Goal: Navigation & Orientation: Find specific page/section

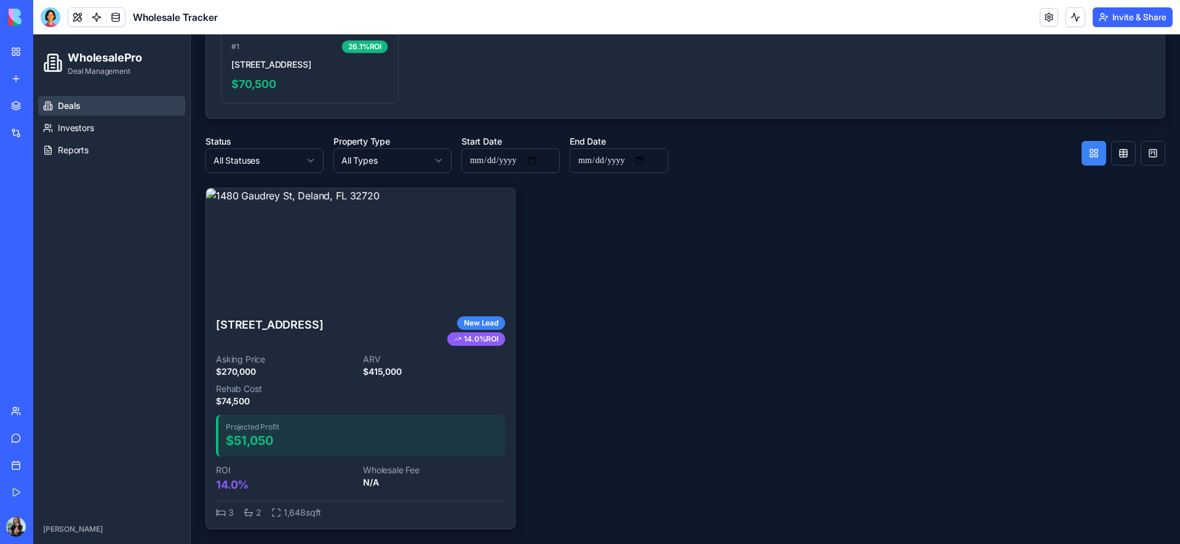
click at [15, 52] on link "My Workspace" at bounding box center [28, 51] width 49 height 25
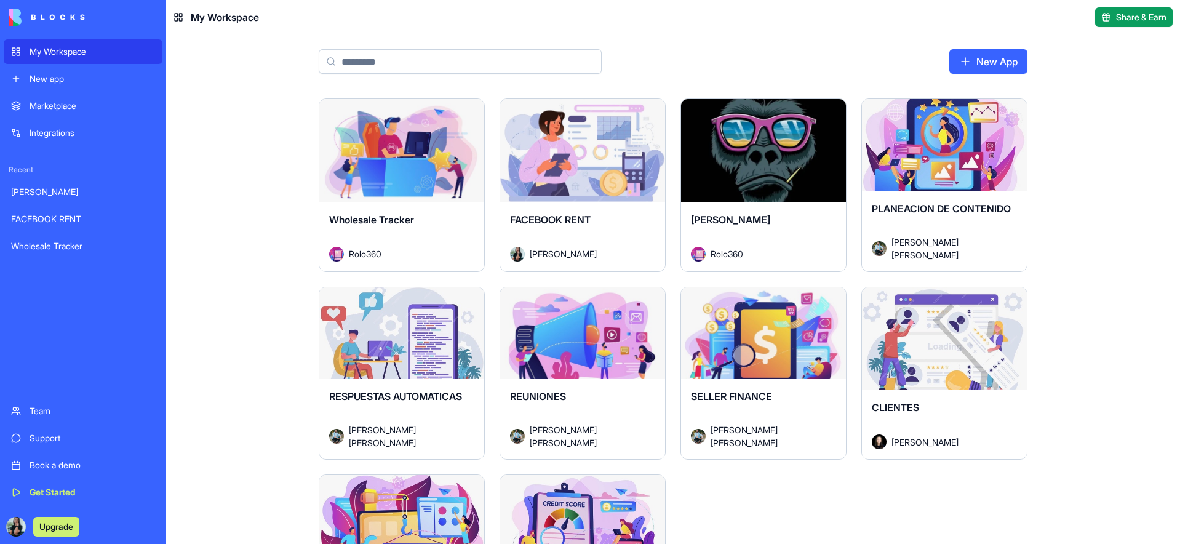
click at [587, 185] on div "Launch" at bounding box center [582, 150] width 165 height 103
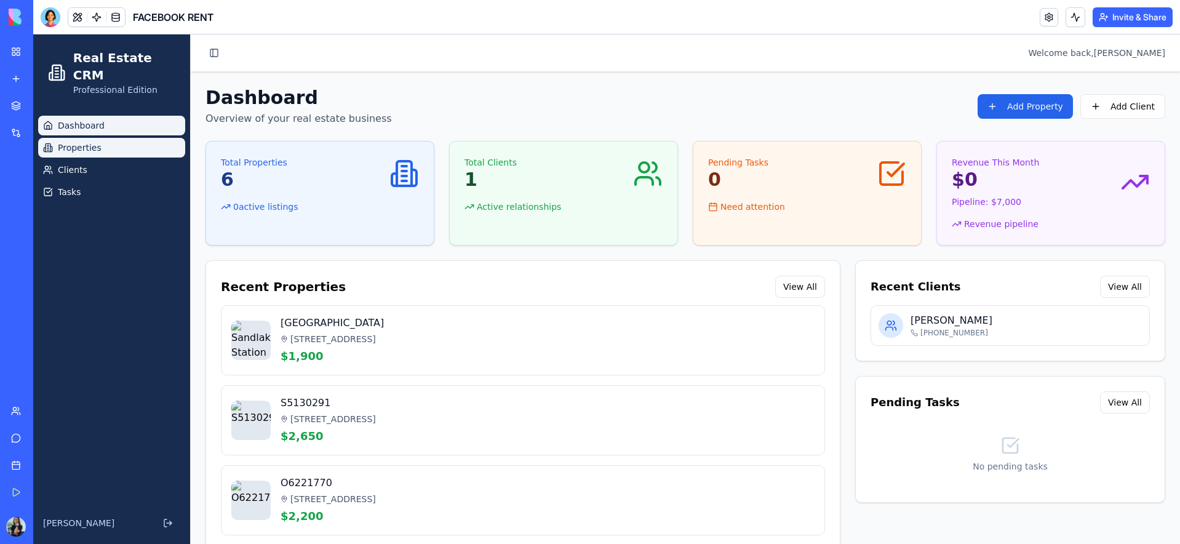
click at [96, 141] on span "Properties" at bounding box center [80, 147] width 44 height 12
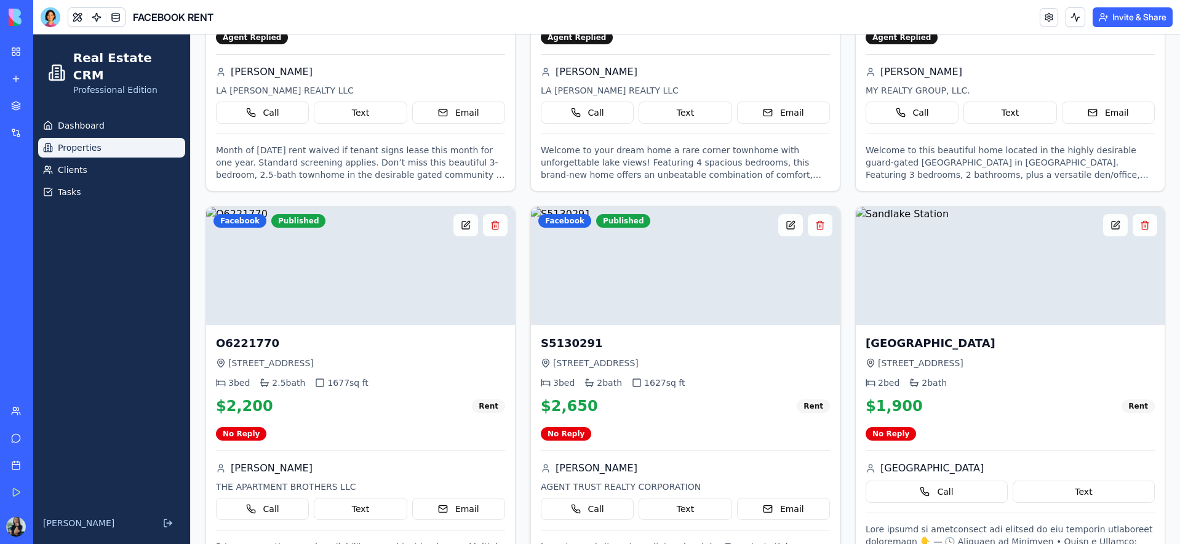
scroll to position [440, 0]
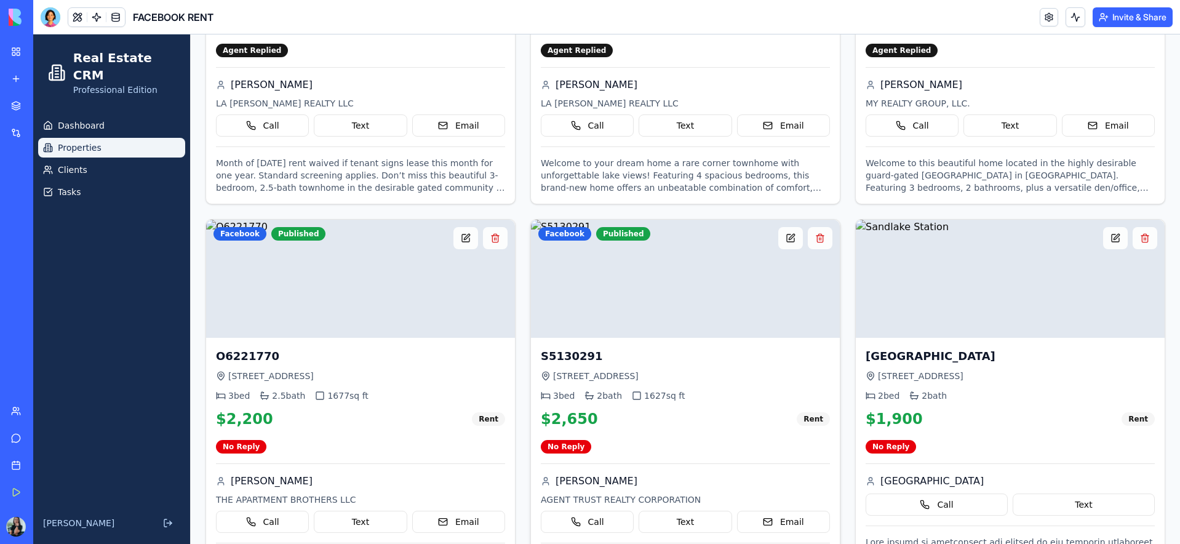
click at [656, 287] on img at bounding box center [685, 279] width 309 height 118
click at [791, 242] on button at bounding box center [790, 238] width 25 height 22
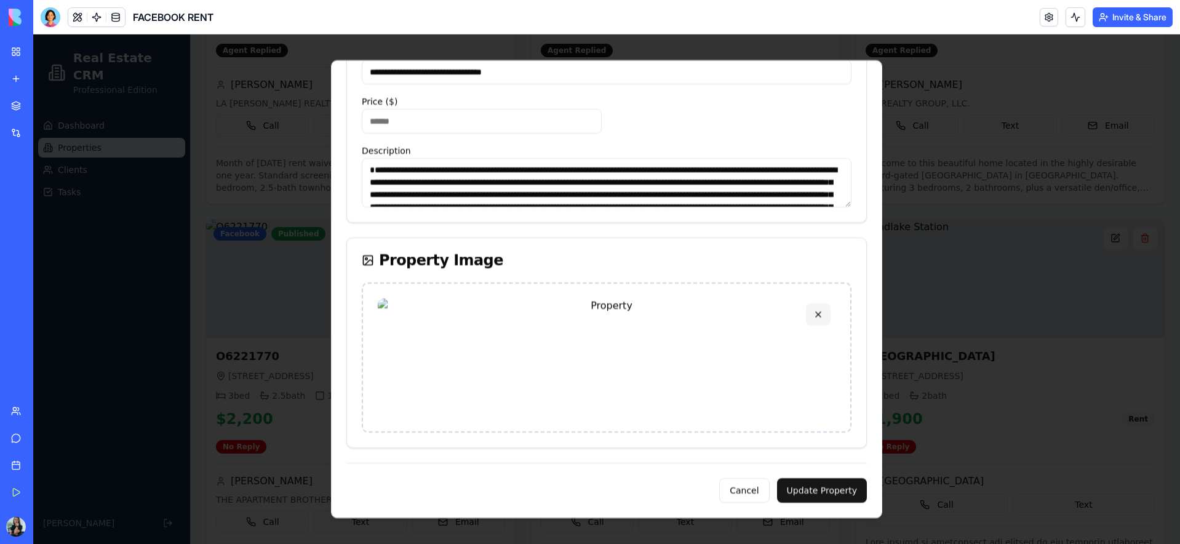
scroll to position [0, 0]
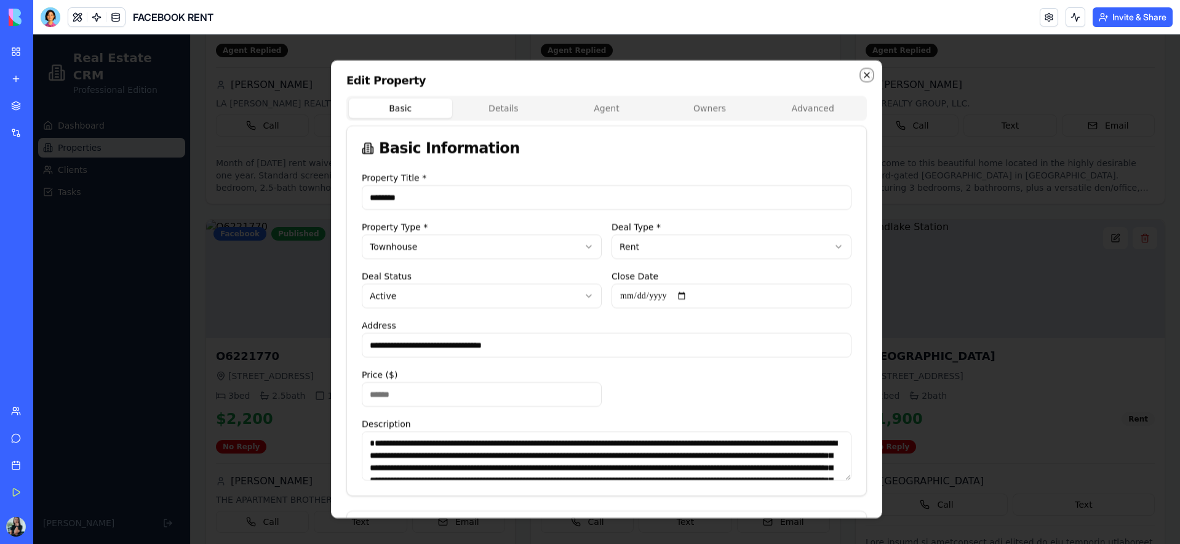
click at [870, 75] on icon "button" at bounding box center [867, 75] width 10 height 10
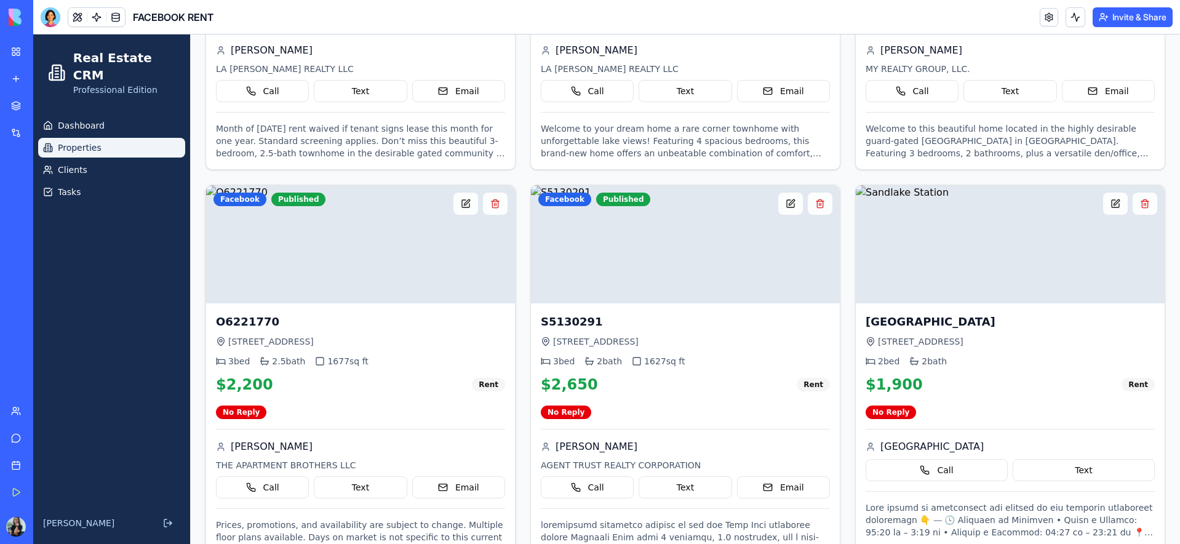
scroll to position [512, 0]
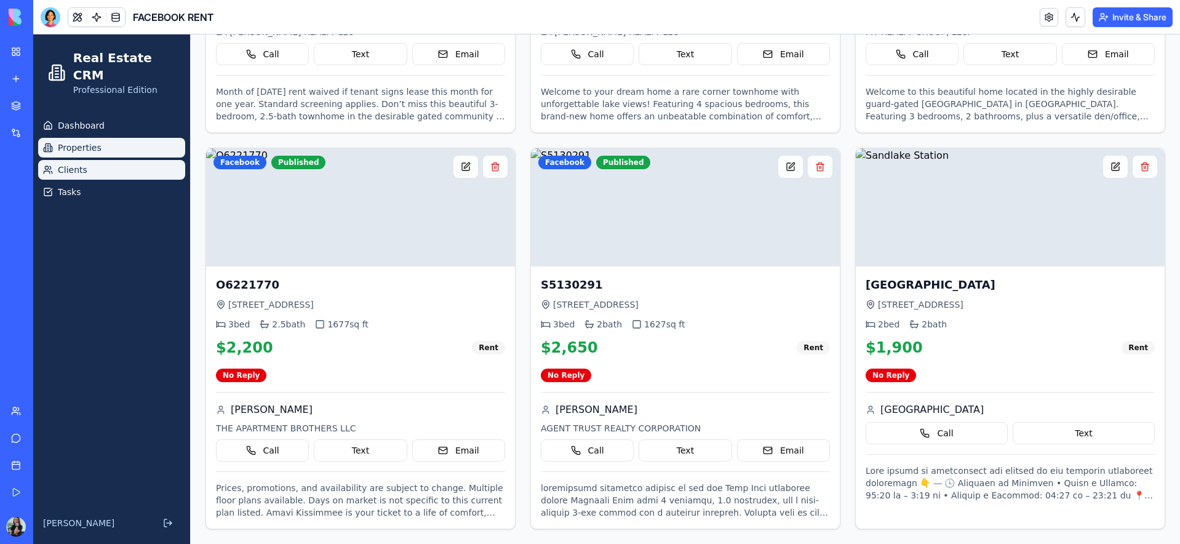
click at [70, 164] on span "Clients" at bounding box center [73, 170] width 30 height 12
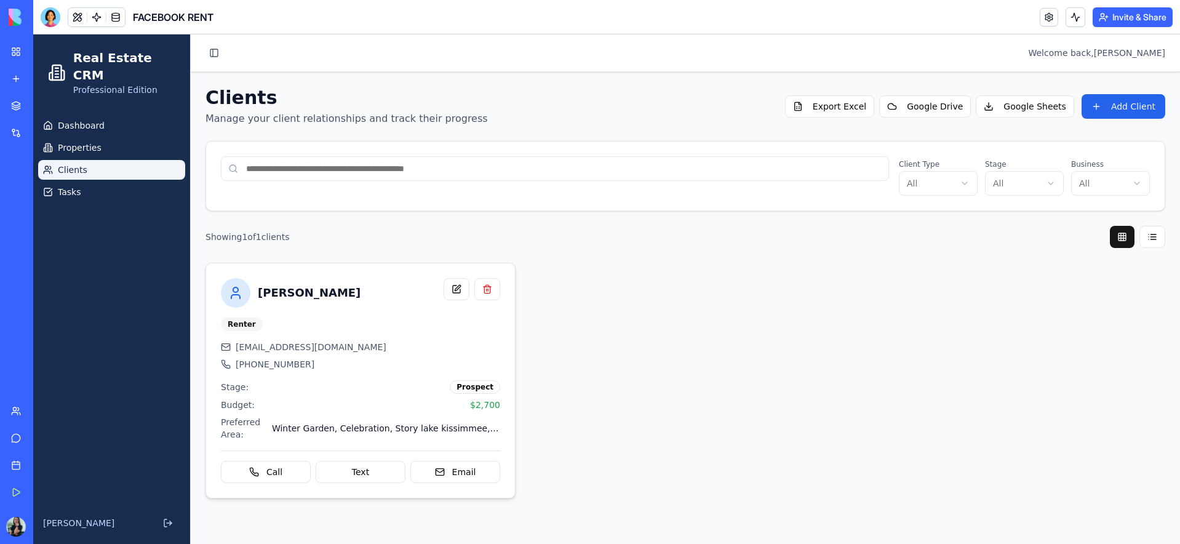
click at [370, 316] on div "Ahmed Renter [EMAIL_ADDRESS][DOMAIN_NAME] [PHONE_NUMBER] Stage: Prospect Budget…" at bounding box center [360, 380] width 309 height 234
click at [73, 186] on span "Tasks" at bounding box center [69, 192] width 23 height 12
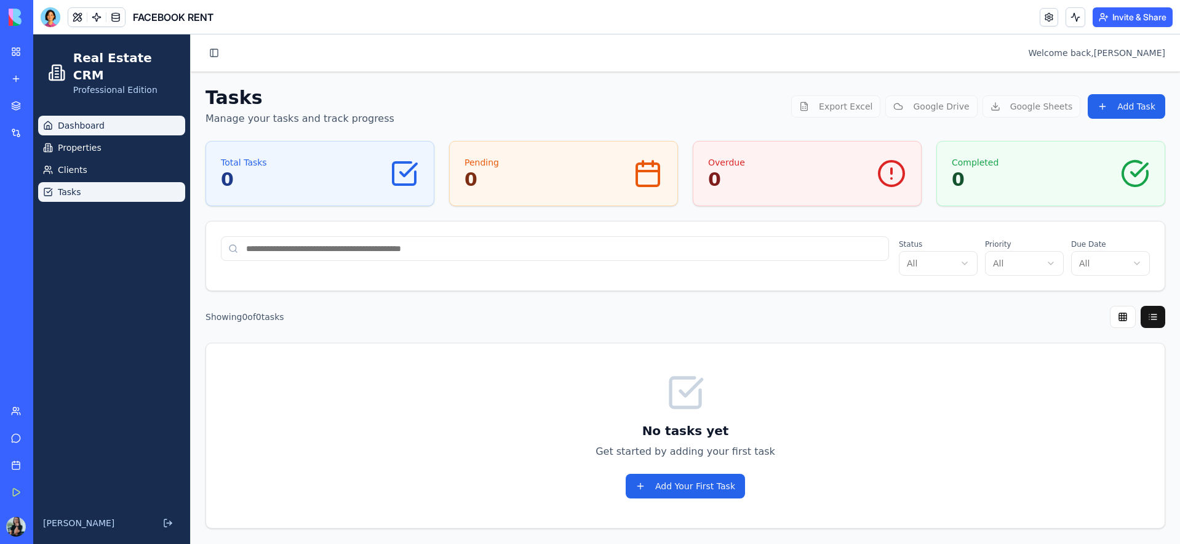
click at [100, 116] on link "Dashboard" at bounding box center [111, 126] width 147 height 20
